Goal: Navigation & Orientation: Find specific page/section

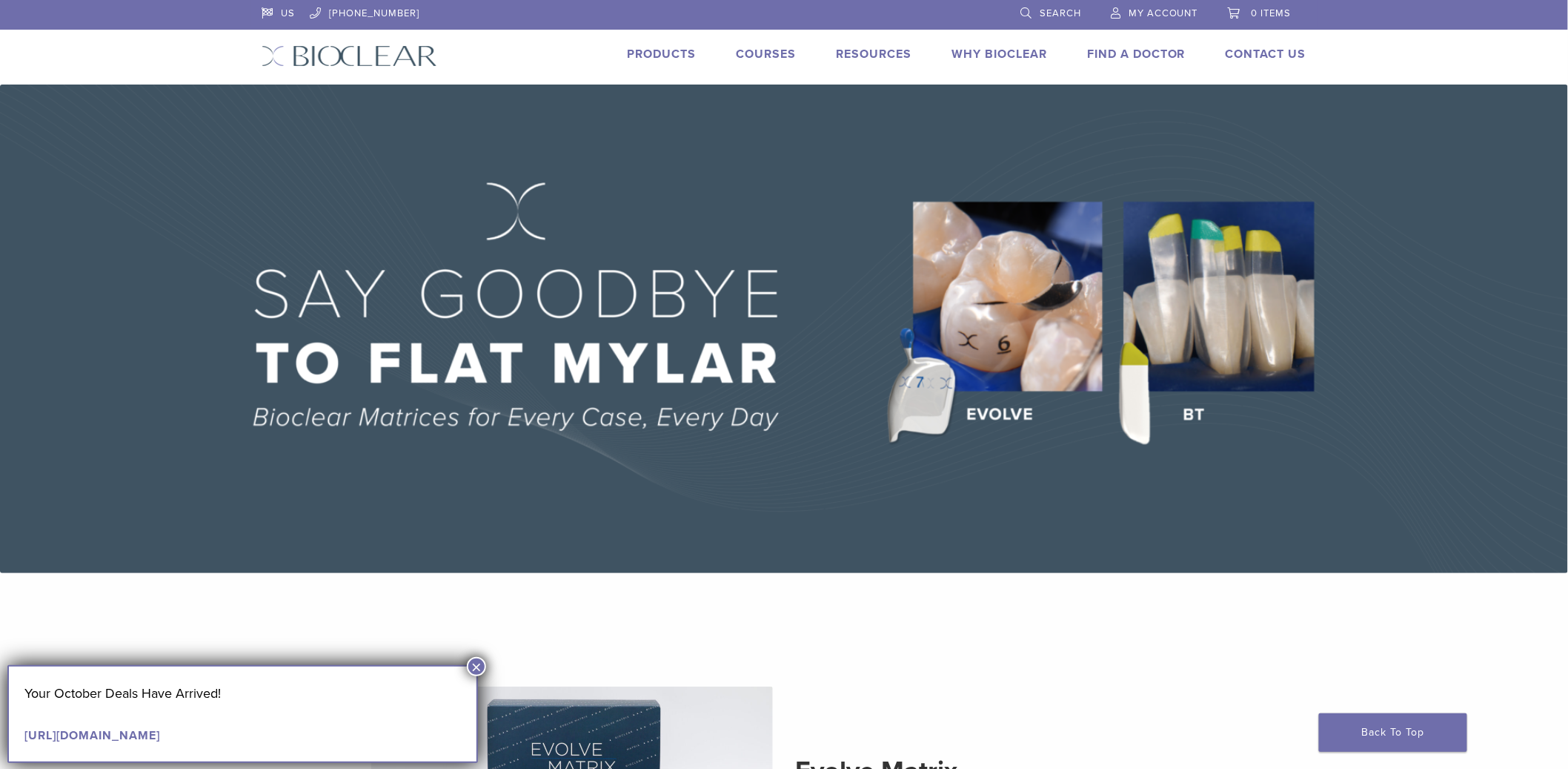
click at [160, 732] on link "[URL][DOMAIN_NAME]" at bounding box center [92, 735] width 136 height 15
